Goal: Navigation & Orientation: Go to known website

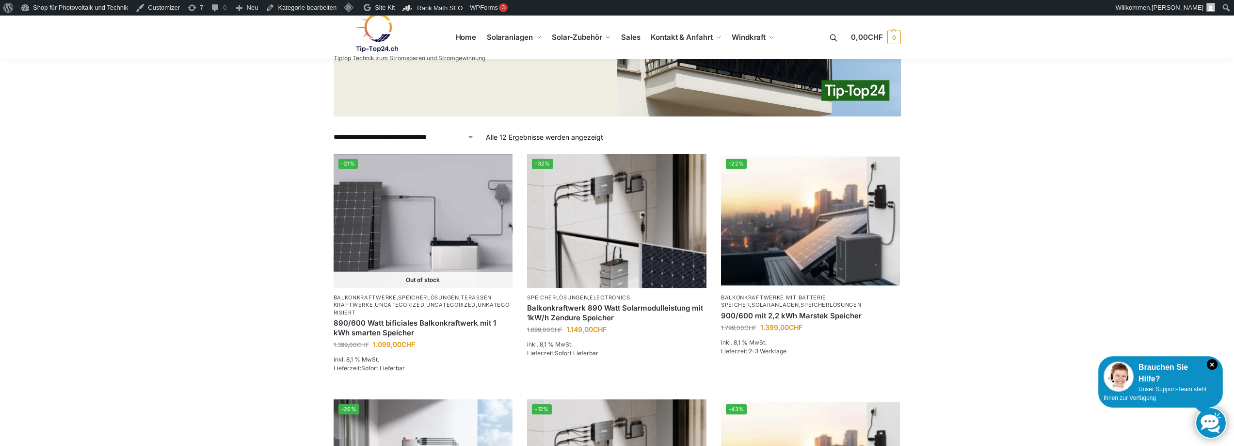
drag, startPoint x: 367, startPoint y: 32, endPoint x: 366, endPoint y: 39, distance: 7.3
click at [367, 32] on img at bounding box center [376, 32] width 85 height 39
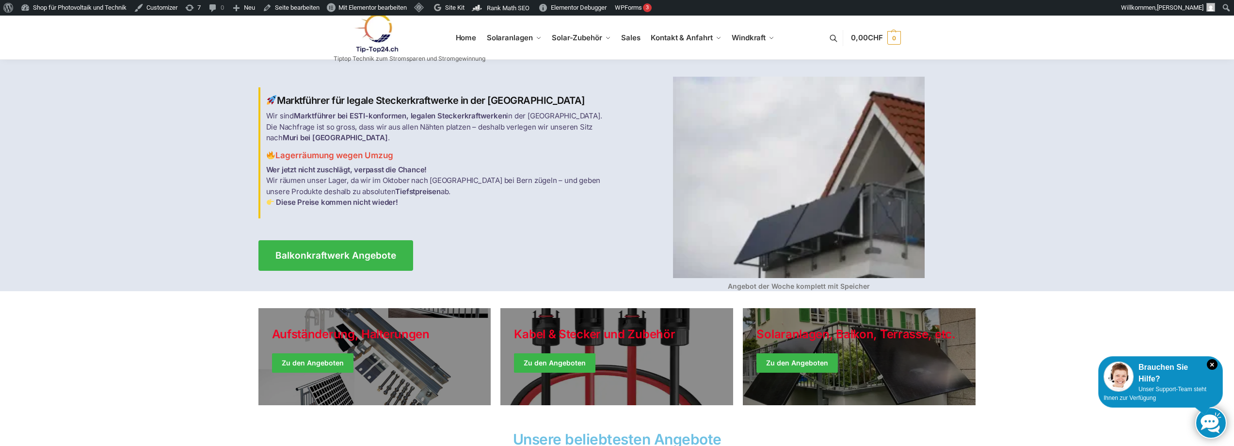
click at [473, 34] on link at bounding box center [410, 33] width 152 height 39
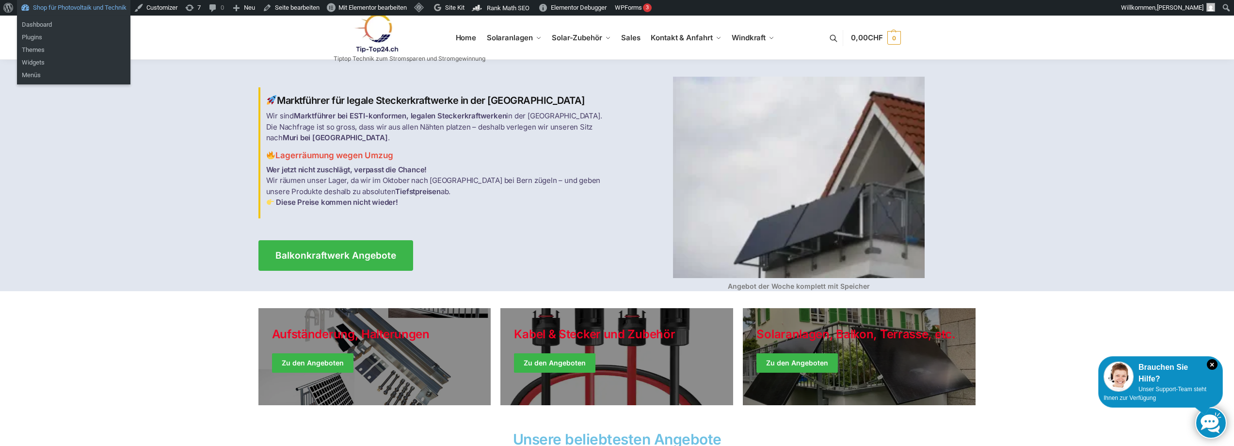
click at [46, 10] on link "Shop für Photovoltaik und Technik" at bounding box center [73, 8] width 113 height 16
